Goal: Task Accomplishment & Management: Manage account settings

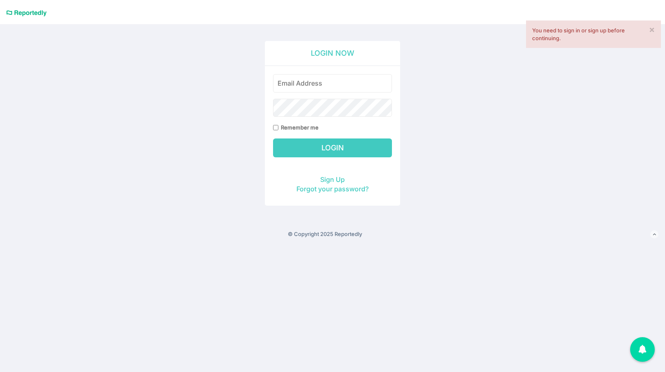
type input "[PERSON_NAME][EMAIL_ADDRESS][DOMAIN_NAME]"
click at [22, 14] on link "Reportedly" at bounding box center [26, 13] width 41 height 14
click at [406, 121] on div "Login Now Remember me Login Sign Up Forgot your password?" at bounding box center [333, 113] width 480 height 226
click at [316, 190] on link "Forgot your password?" at bounding box center [332, 189] width 72 height 8
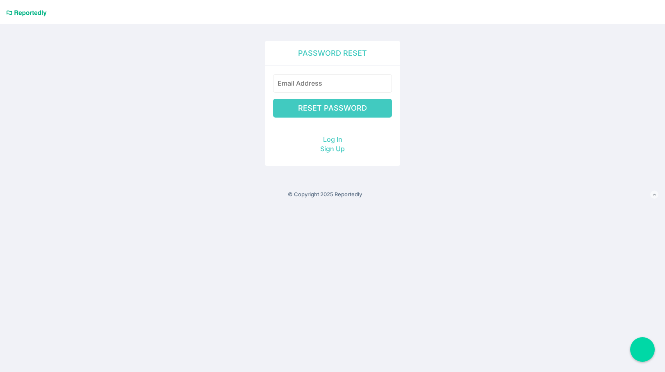
type input "[PERSON_NAME][EMAIL_ADDRESS][DOMAIN_NAME]"
click at [324, 115] on input "Reset Password" at bounding box center [332, 108] width 119 height 19
